Goal: Task Accomplishment & Management: Manage account settings

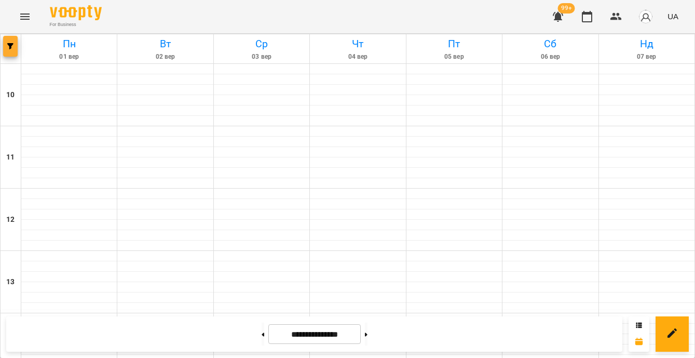
scroll to position [563, 0]
click at [13, 43] on span "button" at bounding box center [10, 46] width 15 height 6
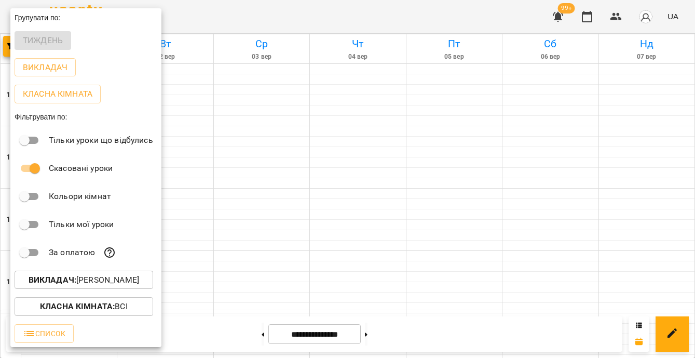
click at [130, 284] on p "Викладач : [PERSON_NAME]" at bounding box center [84, 279] width 111 height 12
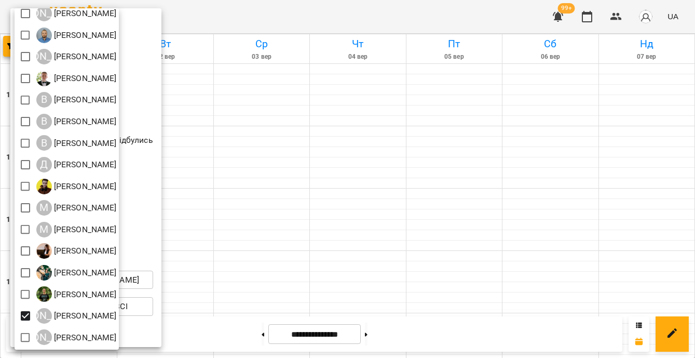
scroll to position [92, 0]
click at [257, 270] on div at bounding box center [347, 179] width 695 height 358
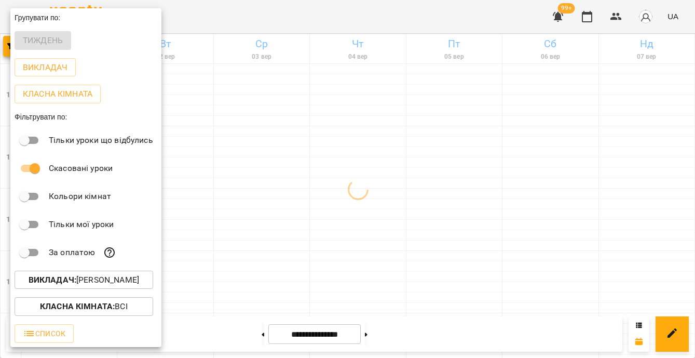
click at [257, 270] on div at bounding box center [347, 179] width 695 height 358
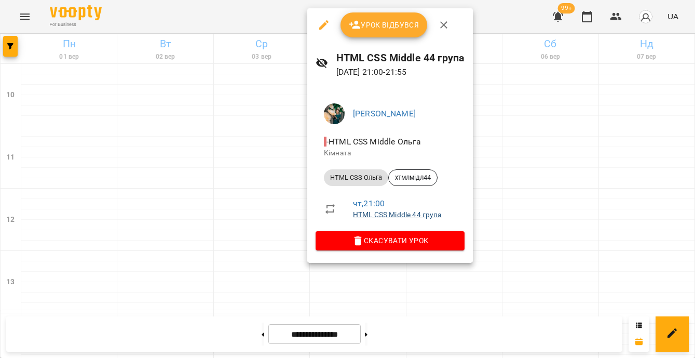
click at [371, 214] on link "HTML CSS Middle 44 група" at bounding box center [397, 214] width 89 height 8
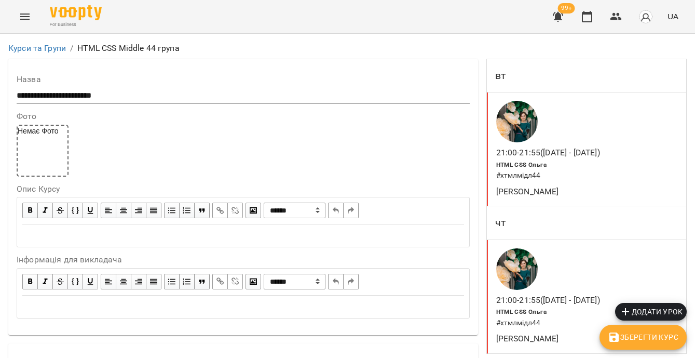
scroll to position [23, 0]
click at [590, 17] on icon "button" at bounding box center [587, 16] width 12 height 12
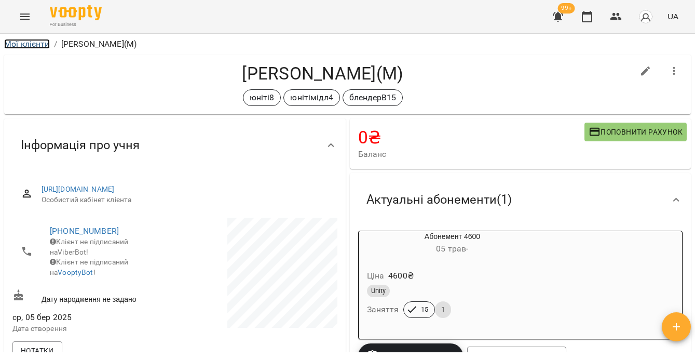
click at [25, 43] on link "Мої клієнти" at bounding box center [27, 44] width 46 height 10
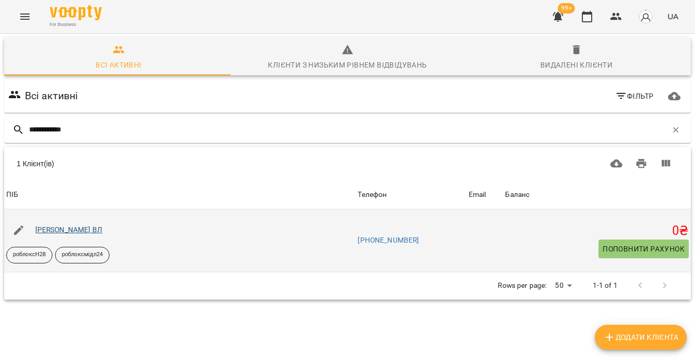
type input "**********"
click at [91, 228] on link "Мардар Тимур ВЛ" at bounding box center [68, 229] width 67 height 8
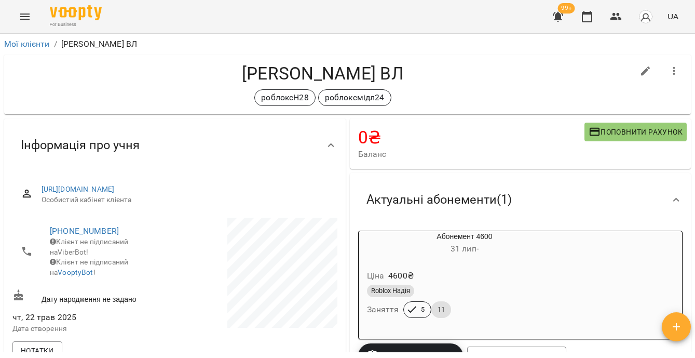
click at [642, 67] on icon "button" at bounding box center [645, 70] width 9 height 9
select select "**"
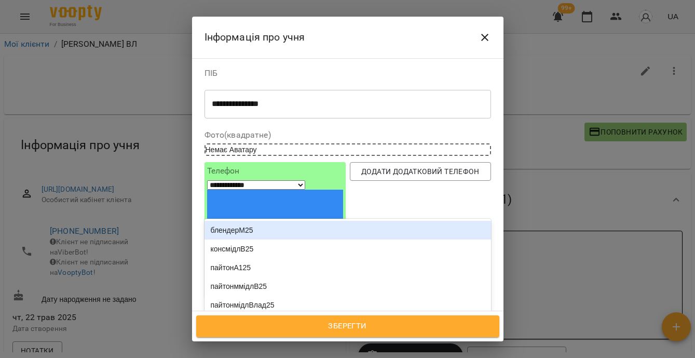
type input "**"
click at [486, 32] on icon "Close" at bounding box center [484, 37] width 12 height 12
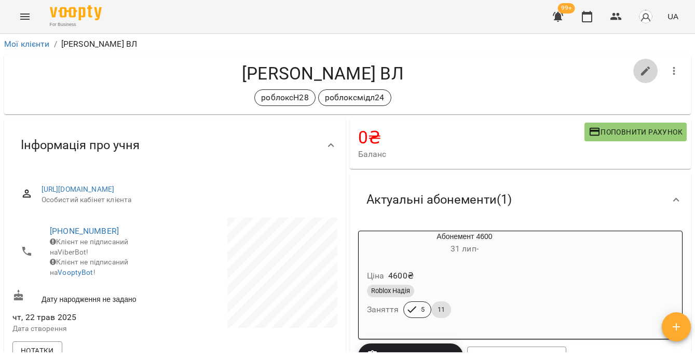
click at [640, 69] on icon "button" at bounding box center [645, 71] width 12 height 12
select select "**"
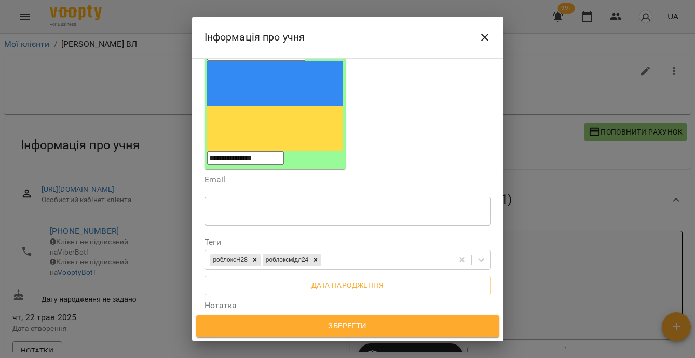
scroll to position [105, 0]
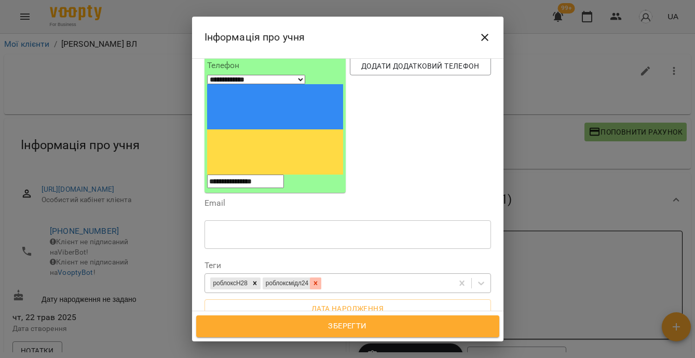
click at [319, 279] on icon at bounding box center [315, 282] width 7 height 7
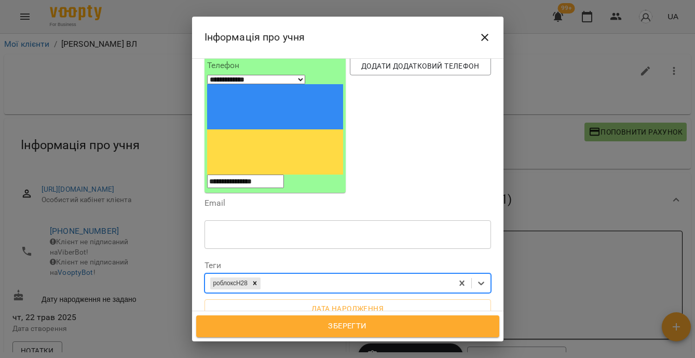
click at [368, 330] on span "Зберегти" at bounding box center [348, 325] width 280 height 13
